Goal: Task Accomplishment & Management: Complete application form

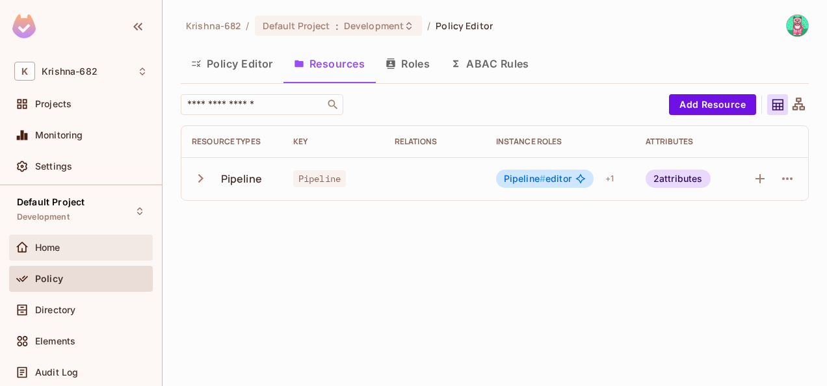
click at [49, 255] on div "Home" at bounding box center [81, 248] width 144 height 26
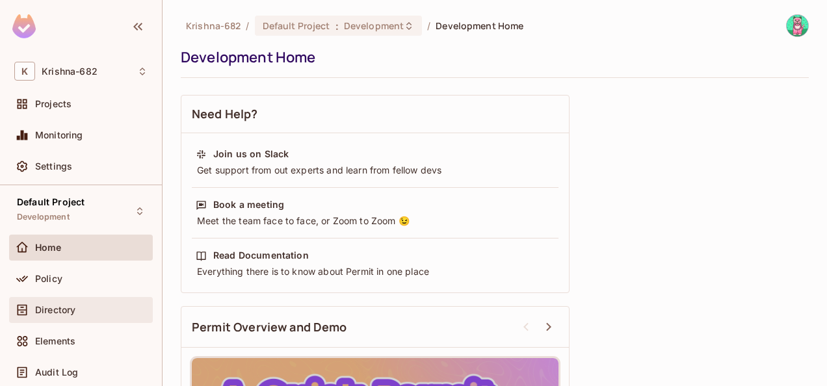
click at [70, 298] on div "Directory" at bounding box center [81, 310] width 144 height 26
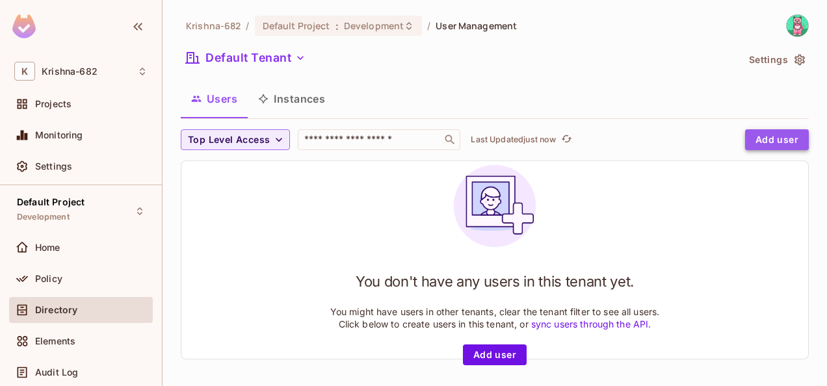
click at [749, 135] on button "Add user" at bounding box center [777, 139] width 64 height 21
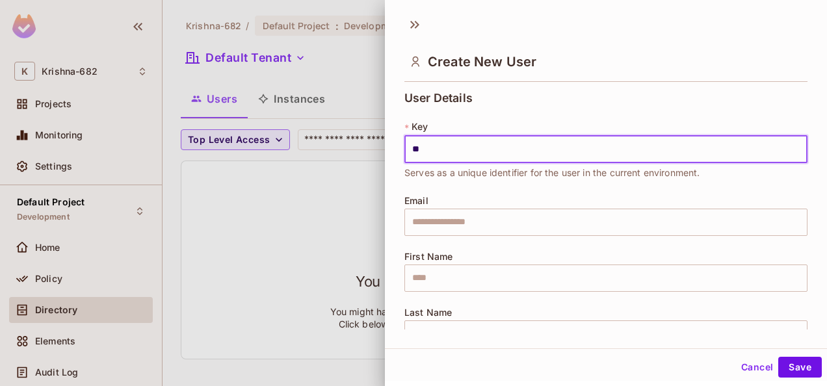
type input "**********"
click at [478, 221] on input "text" at bounding box center [605, 222] width 403 height 27
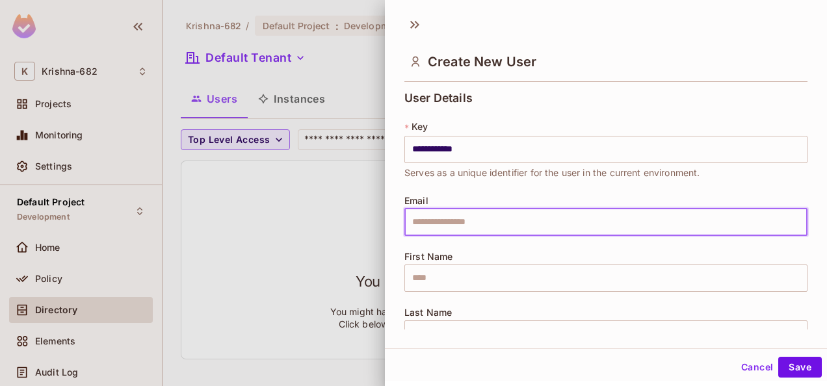
type input "**********"
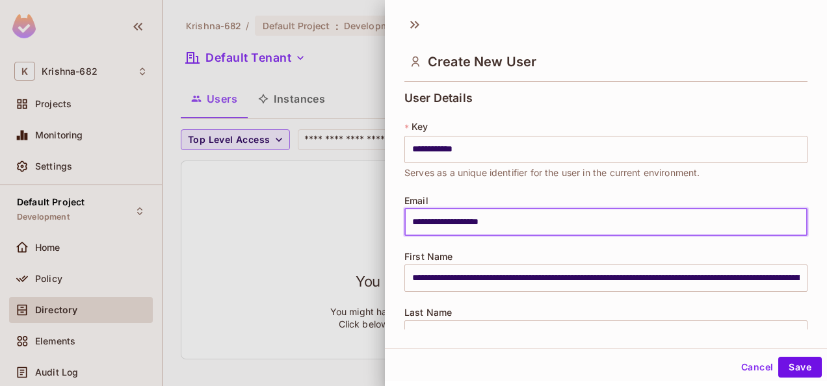
type input "**********"
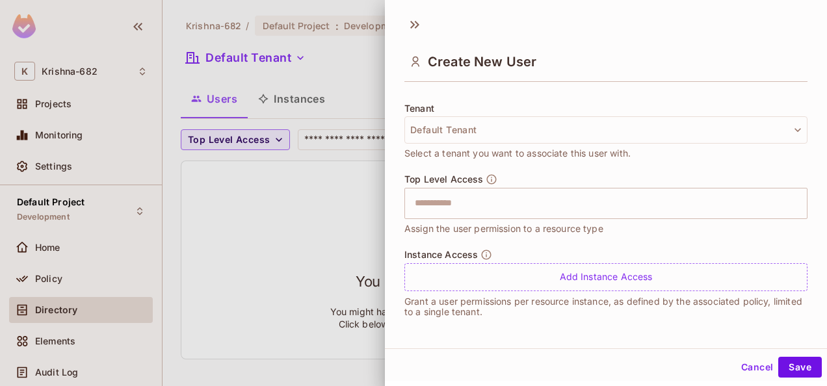
scroll to position [1, 0]
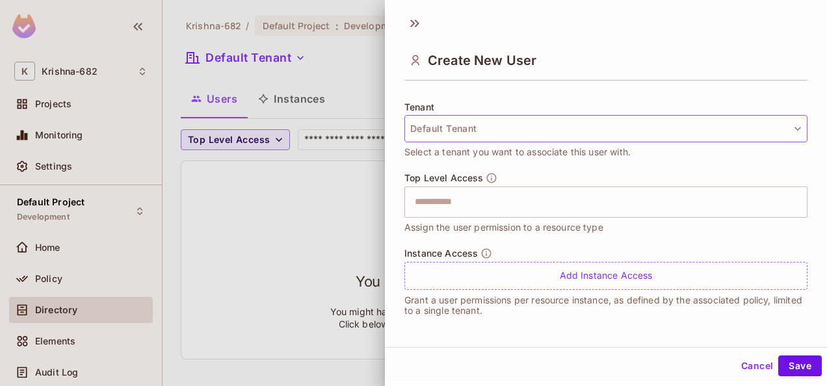
click at [498, 129] on button "Default Tenant" at bounding box center [605, 128] width 403 height 27
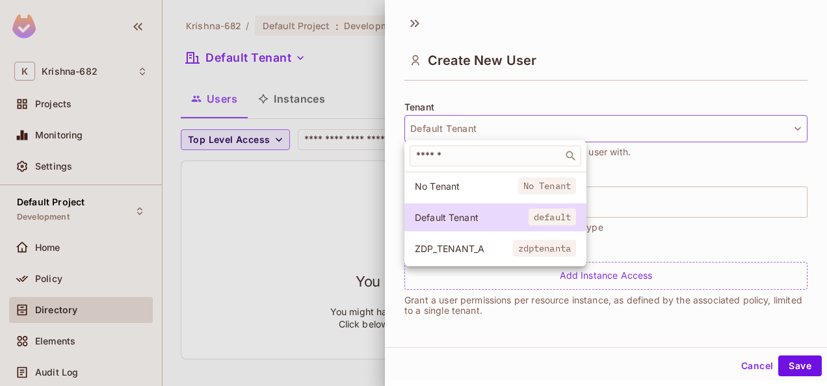
click at [620, 202] on div at bounding box center [413, 193] width 827 height 386
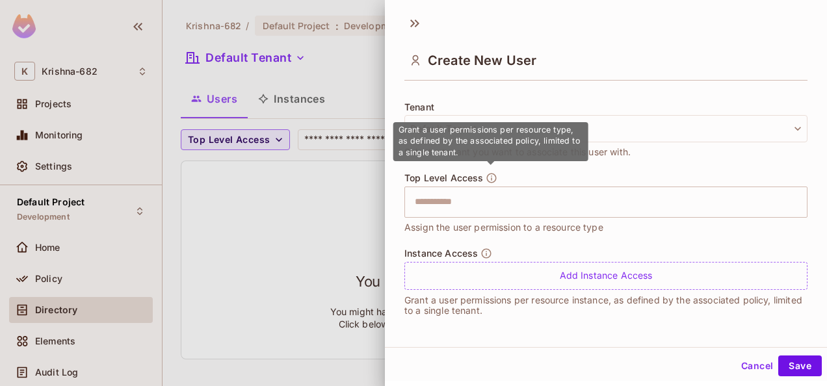
click at [487, 176] on icon "button" at bounding box center [492, 178] width 12 height 12
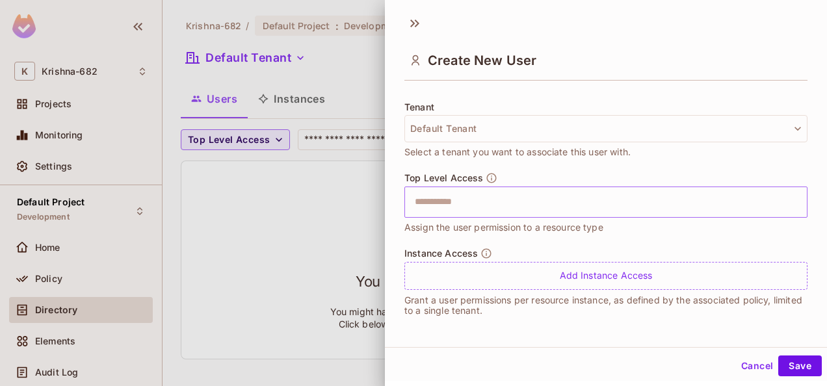
click at [471, 206] on input "text" at bounding box center [594, 202] width 375 height 26
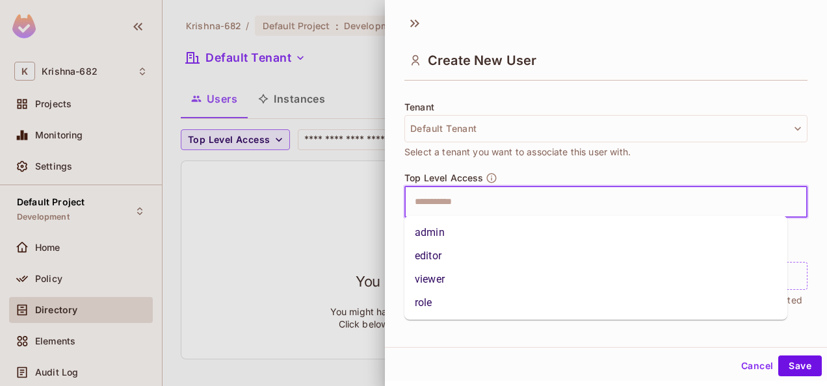
click at [404, 241] on li "admin" at bounding box center [595, 232] width 383 height 23
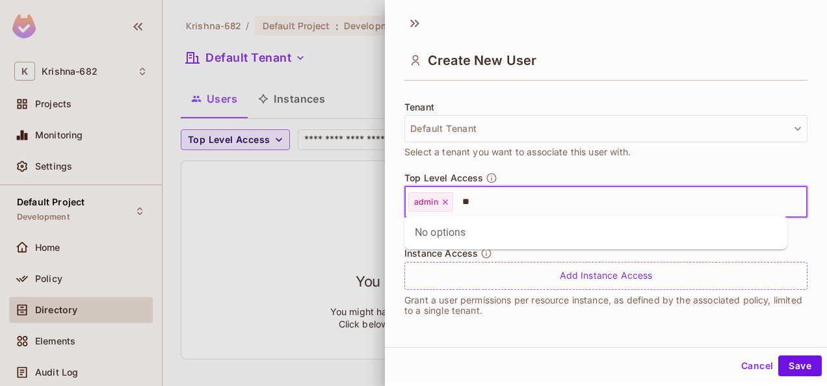
type input "*"
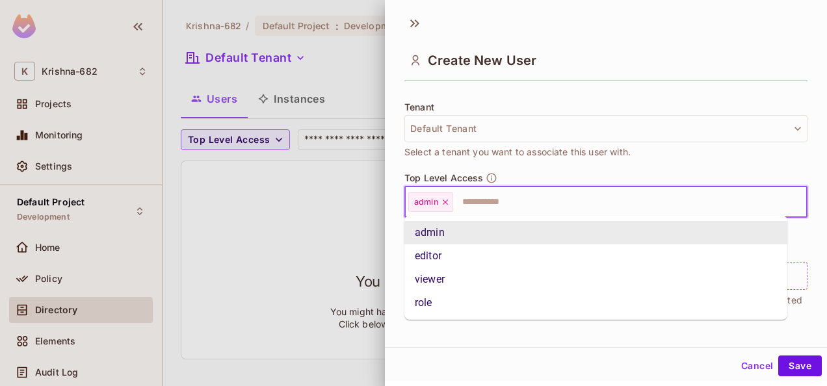
click at [523, 167] on div "Tenant Default Tenant Select a tenant you want to associate this user with." at bounding box center [605, 137] width 403 height 70
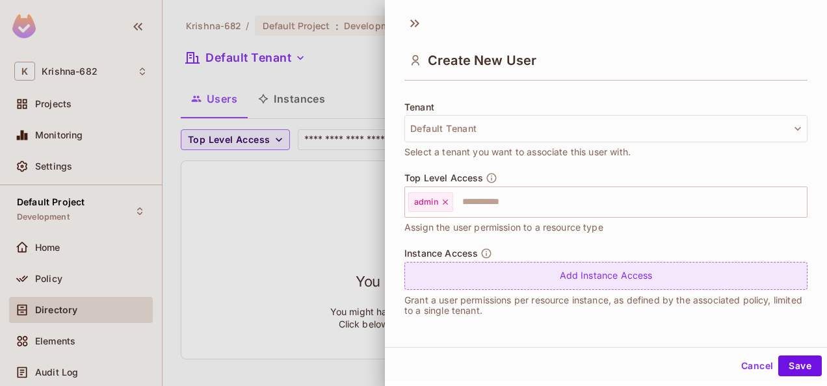
click at [485, 275] on div "Add Instance Access" at bounding box center [605, 276] width 403 height 28
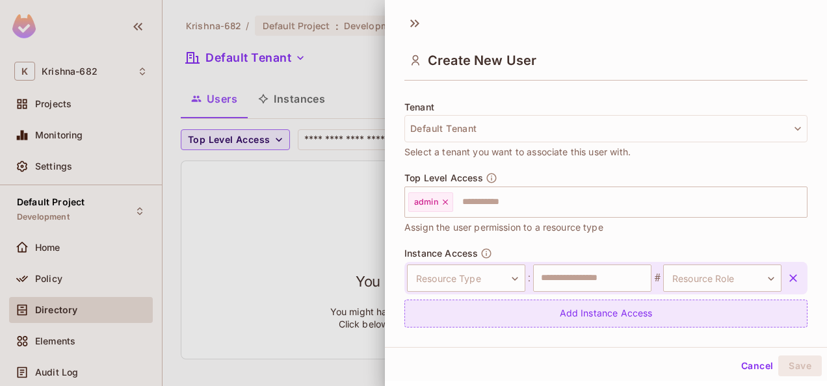
click at [485, 275] on body "**********" at bounding box center [413, 193] width 827 height 386
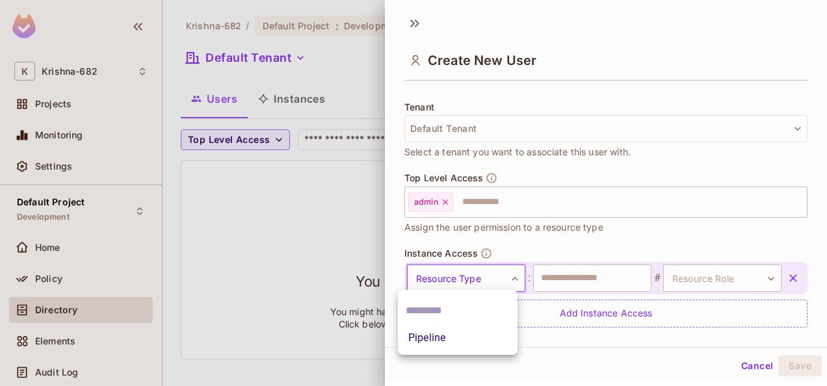
click at [547, 244] on div at bounding box center [413, 193] width 827 height 386
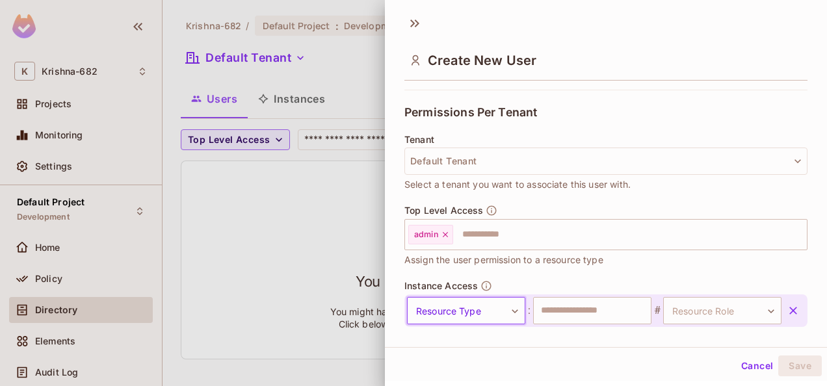
scroll to position [273, 0]
click at [464, 156] on button "Default Tenant" at bounding box center [605, 160] width 403 height 27
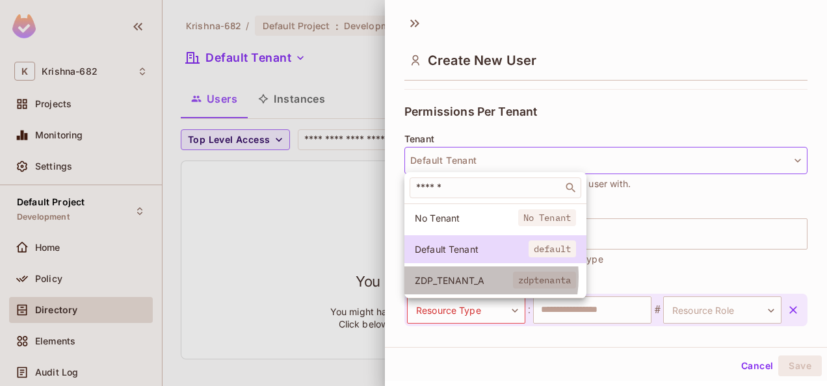
click at [451, 276] on span "ZDP_TENANT_A" at bounding box center [464, 280] width 98 height 12
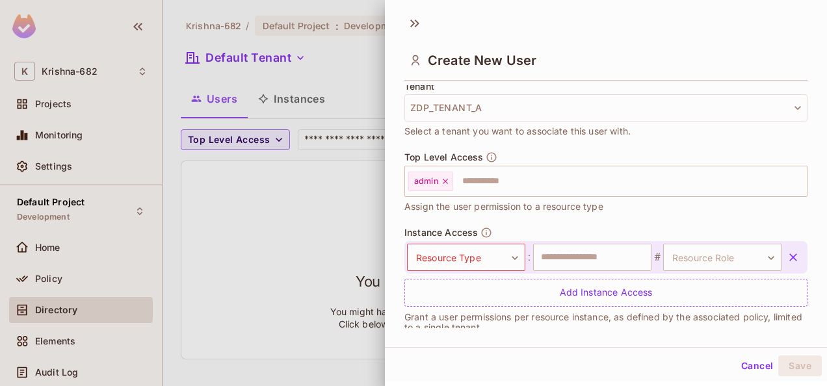
scroll to position [343, 0]
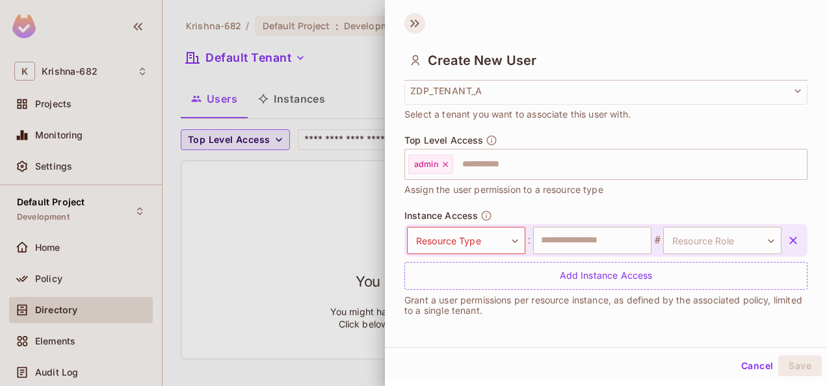
click at [408, 18] on icon at bounding box center [414, 23] width 21 height 21
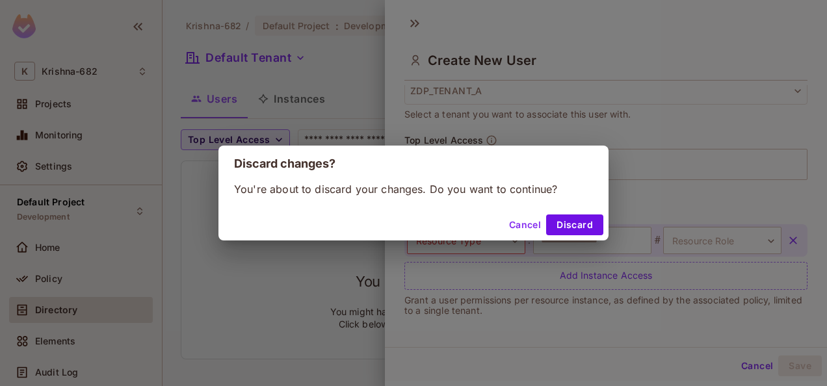
click at [535, 222] on button "Cancel" at bounding box center [525, 225] width 42 height 21
